Goal: Information Seeking & Learning: Check status

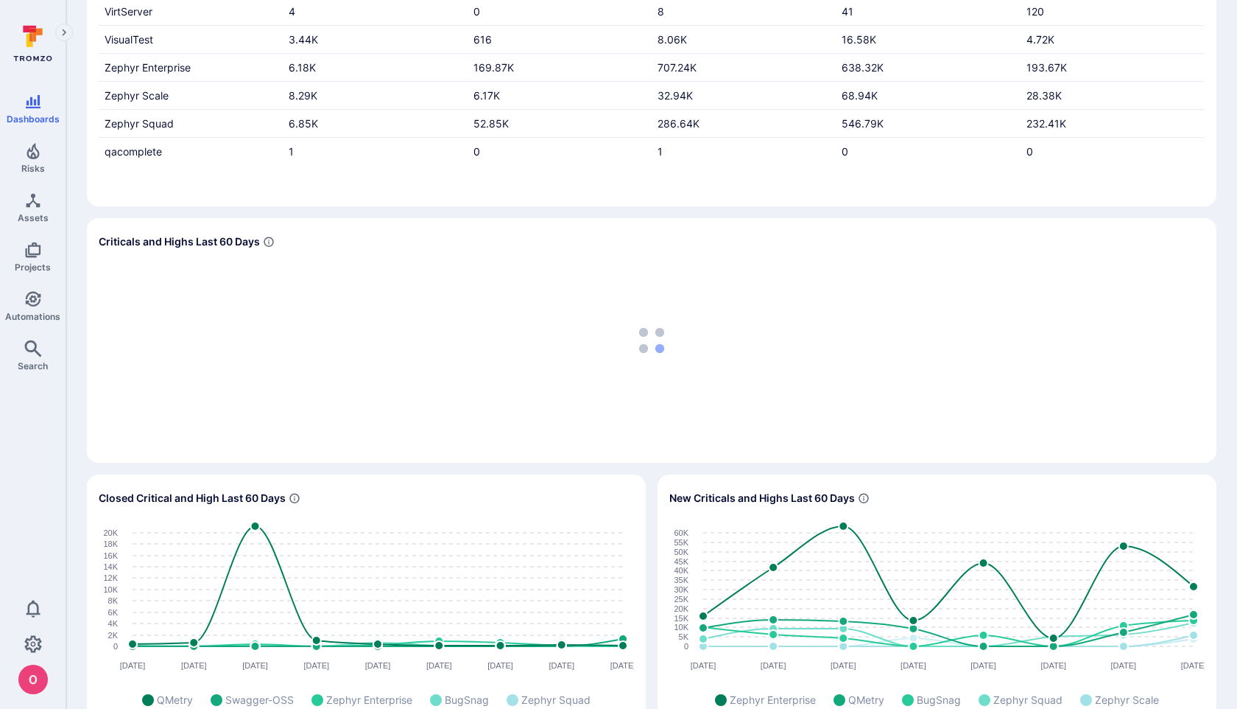
scroll to position [314, 0]
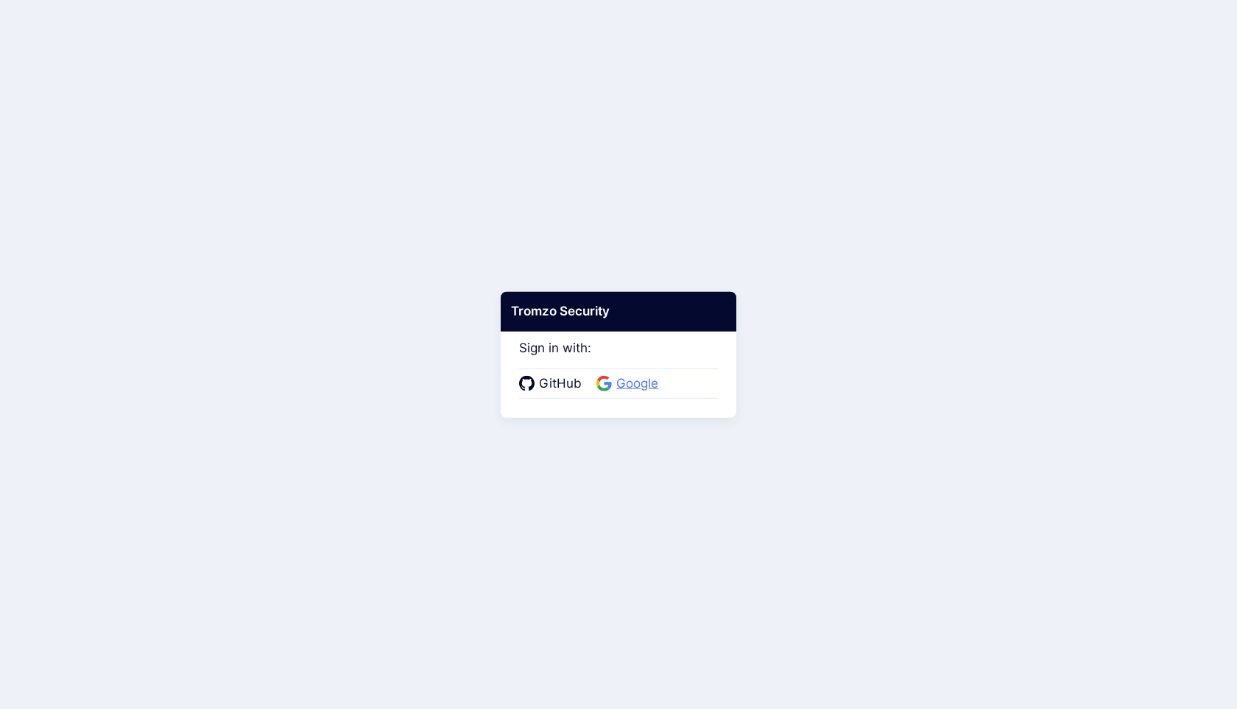
click at [636, 378] on span "Google" at bounding box center [637, 383] width 51 height 19
